Goal: Transaction & Acquisition: Purchase product/service

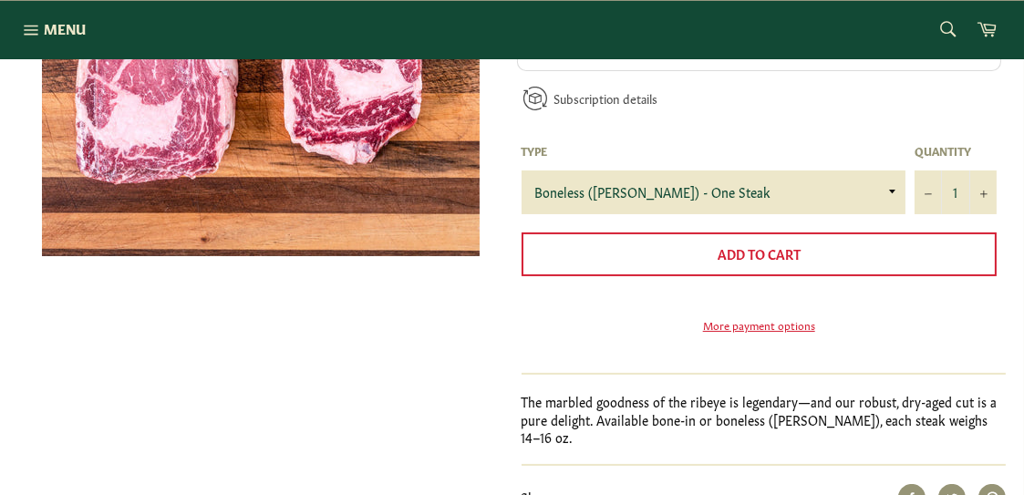
scroll to position [462, 0]
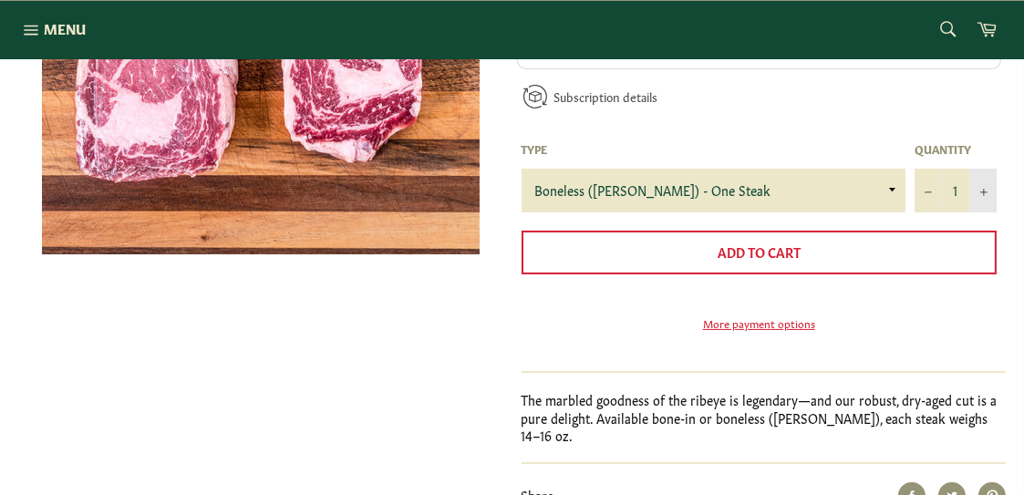
click at [984, 192] on icon "Increase item quantity by one" at bounding box center [983, 193] width 7 height 7
type input "2"
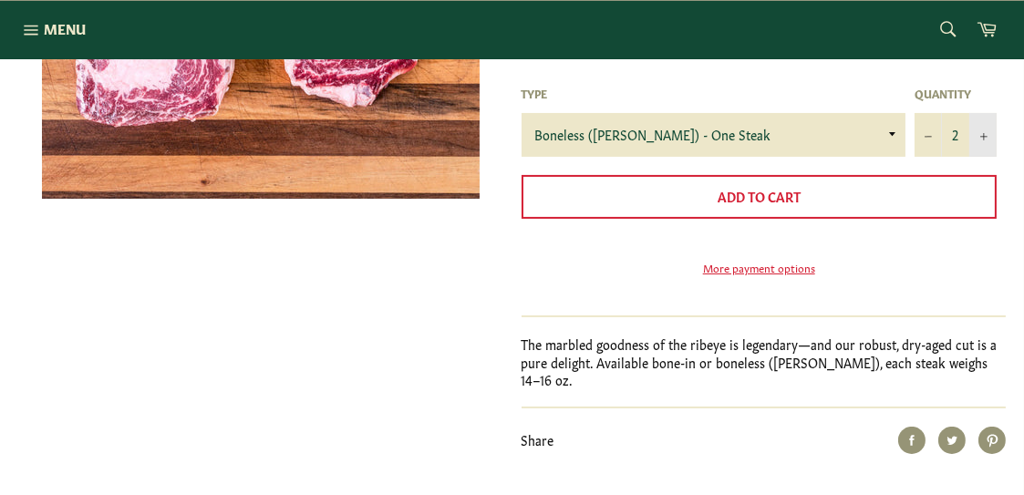
scroll to position [516, 0]
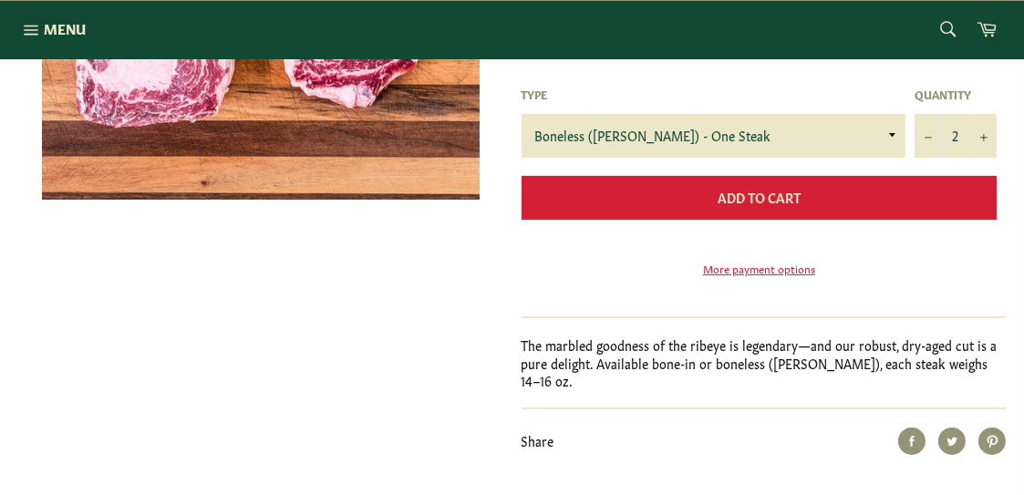
click at [668, 193] on button "Add to Cart" at bounding box center [760, 198] width 476 height 44
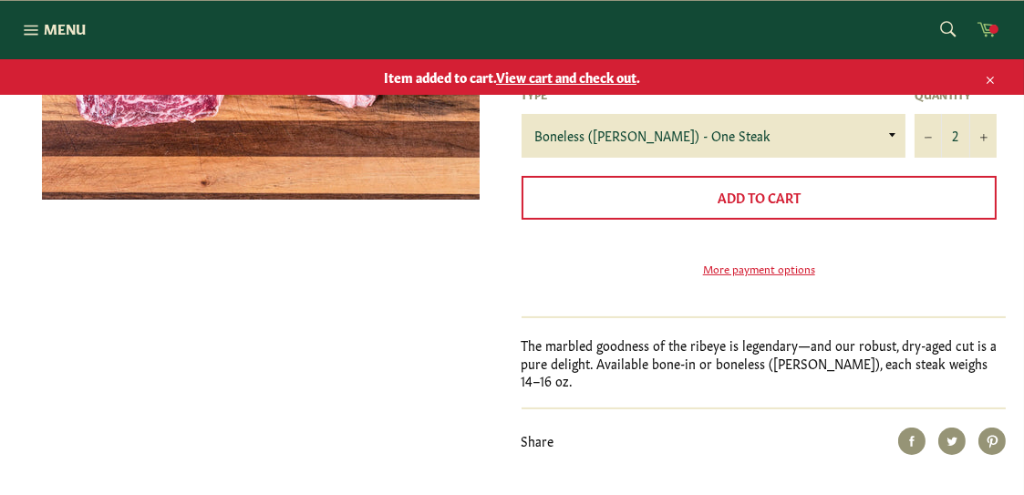
click at [990, 27] on span at bounding box center [994, 29] width 9 height 9
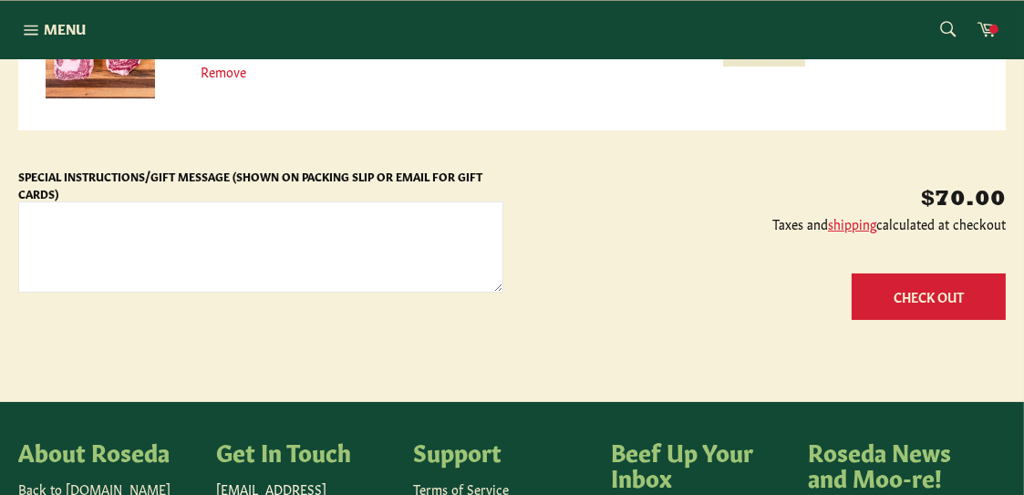
scroll to position [409, 0]
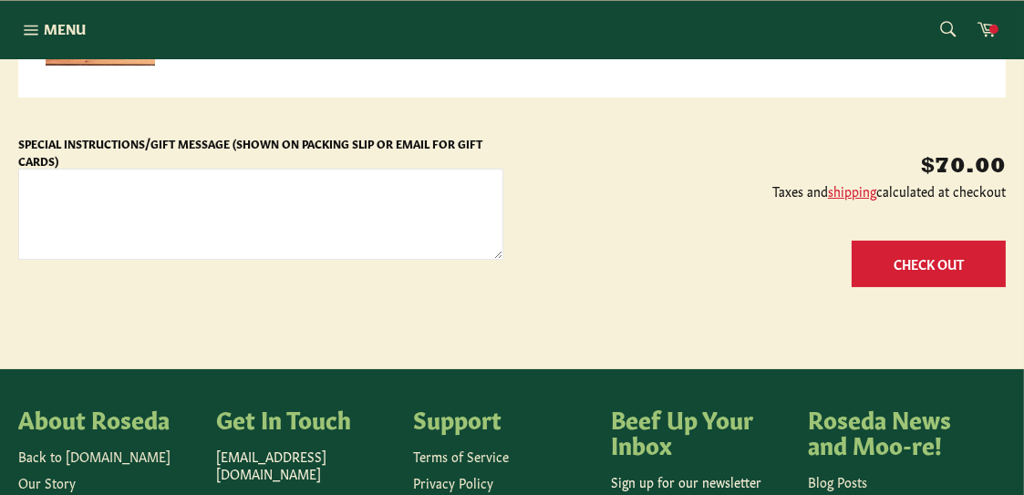
click at [886, 262] on button "Check Out" at bounding box center [929, 264] width 154 height 47
